Goal: Find contact information: Find contact information

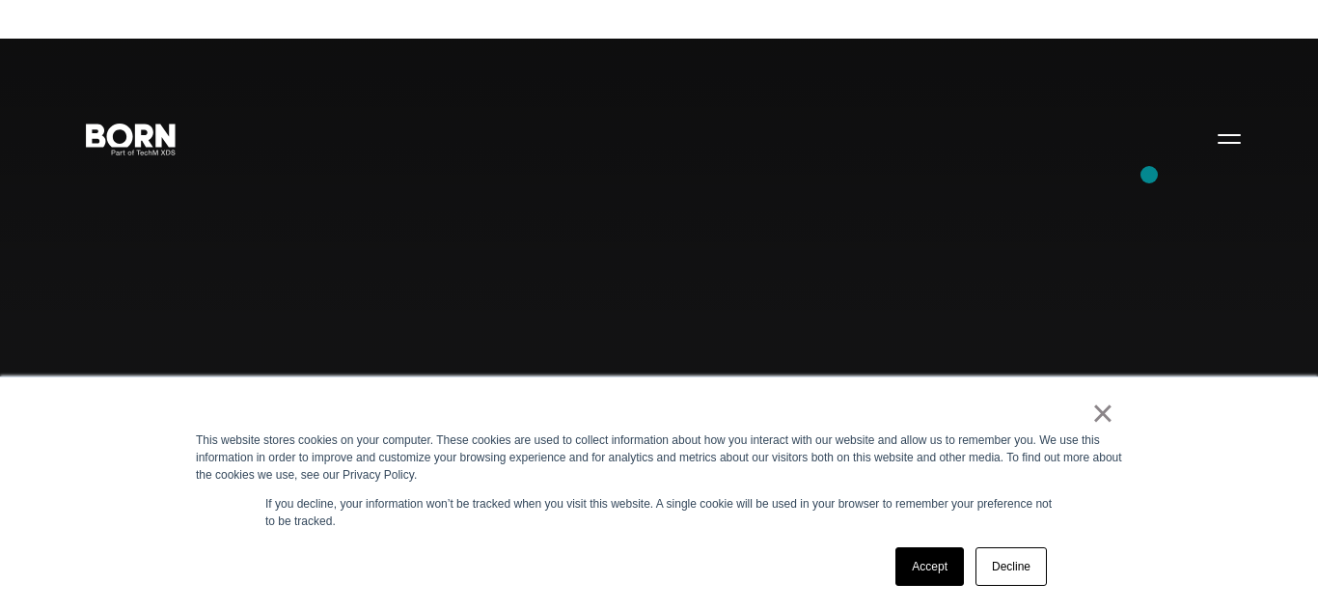
click at [1149, 175] on div "Combining creative, content, and commerce to drive change. Imagine, build, and …" at bounding box center [659, 344] width 1318 height 611
click at [1237, 140] on button "Primary Menu" at bounding box center [1229, 138] width 46 height 41
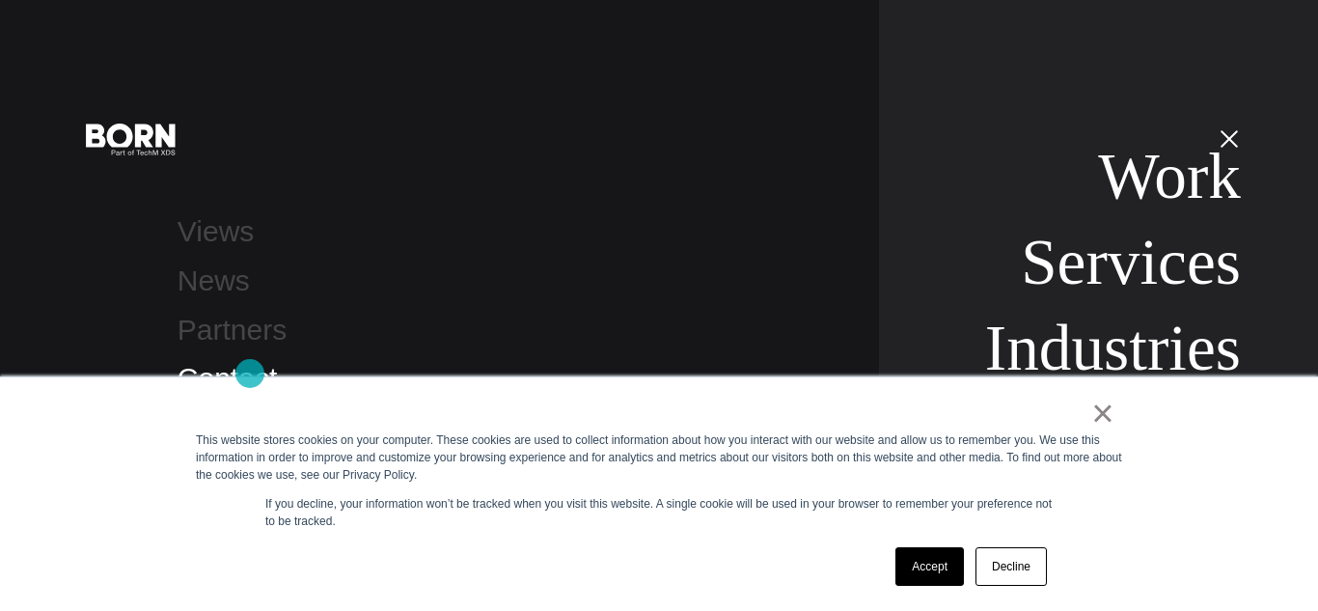
click at [250, 373] on link "Contact" at bounding box center [227, 378] width 99 height 32
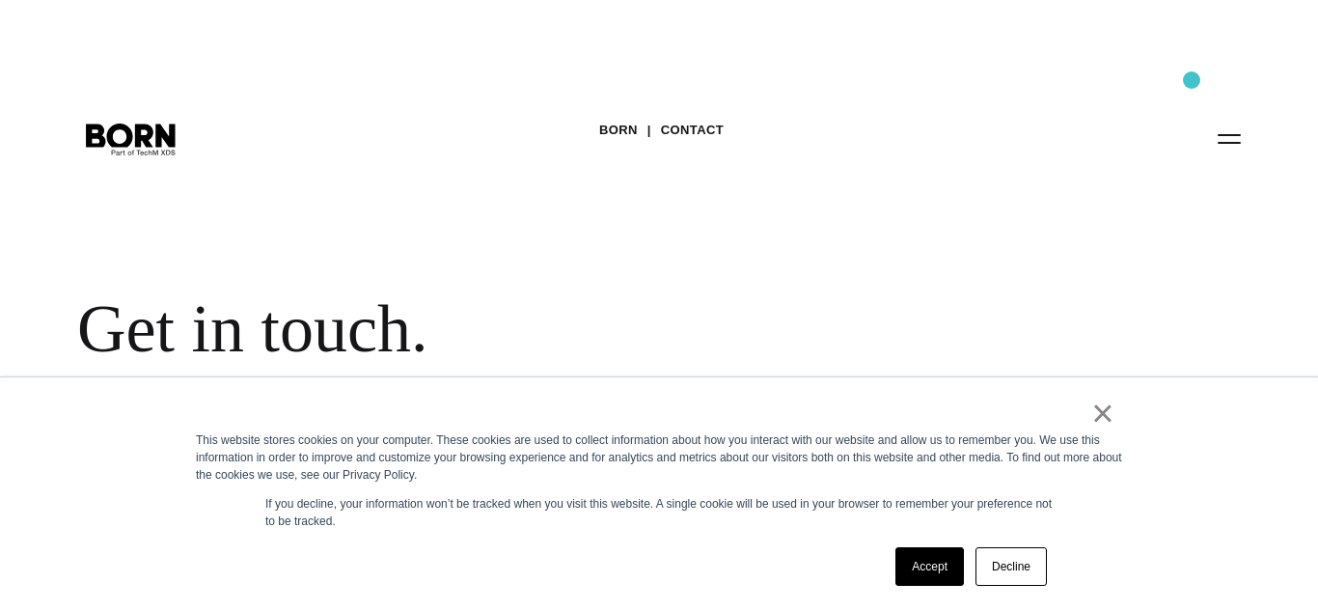
click at [1192, 80] on div "BORN Contact Get in touch." at bounding box center [659, 262] width 1318 height 446
